Goal: Find specific page/section: Find specific page/section

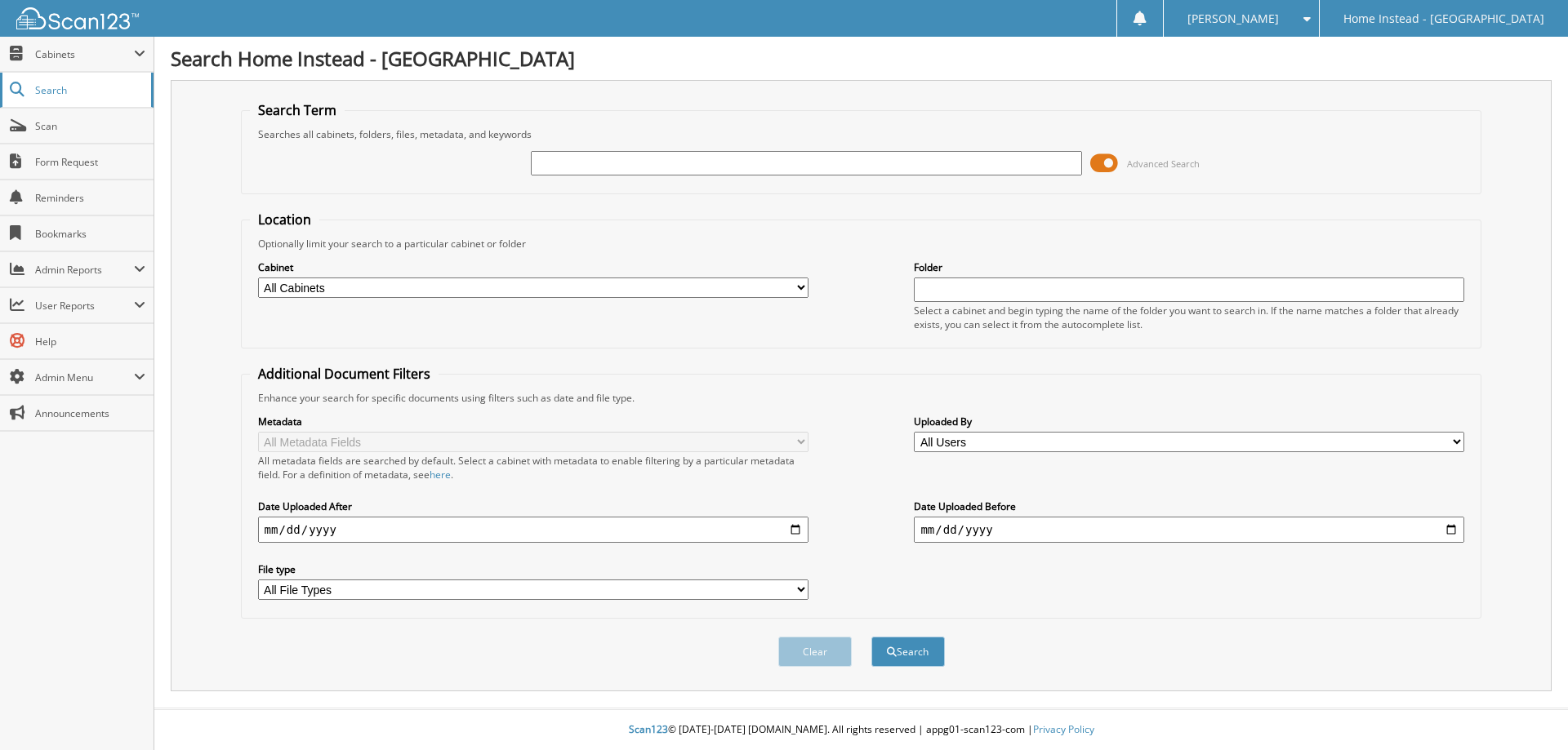
click at [49, 87] on span "Search" at bounding box center [89, 90] width 108 height 14
click at [679, 156] on input "text" at bounding box center [806, 163] width 551 height 24
type input "Care logs"
click at [61, 159] on span "Form Request" at bounding box center [91, 162] width 111 height 14
